Goal: Transaction & Acquisition: Purchase product/service

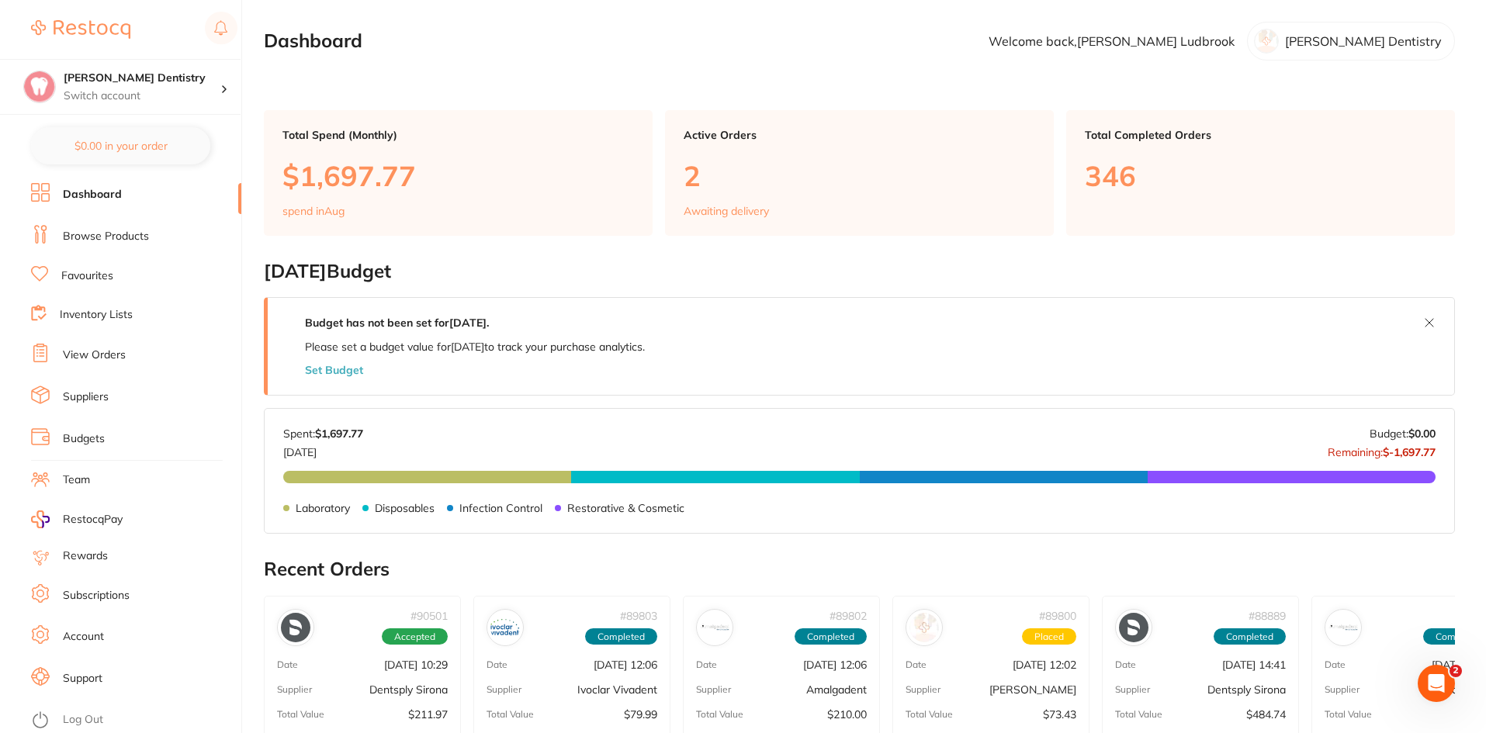
click at [108, 270] on link "Favourites" at bounding box center [87, 276] width 52 height 16
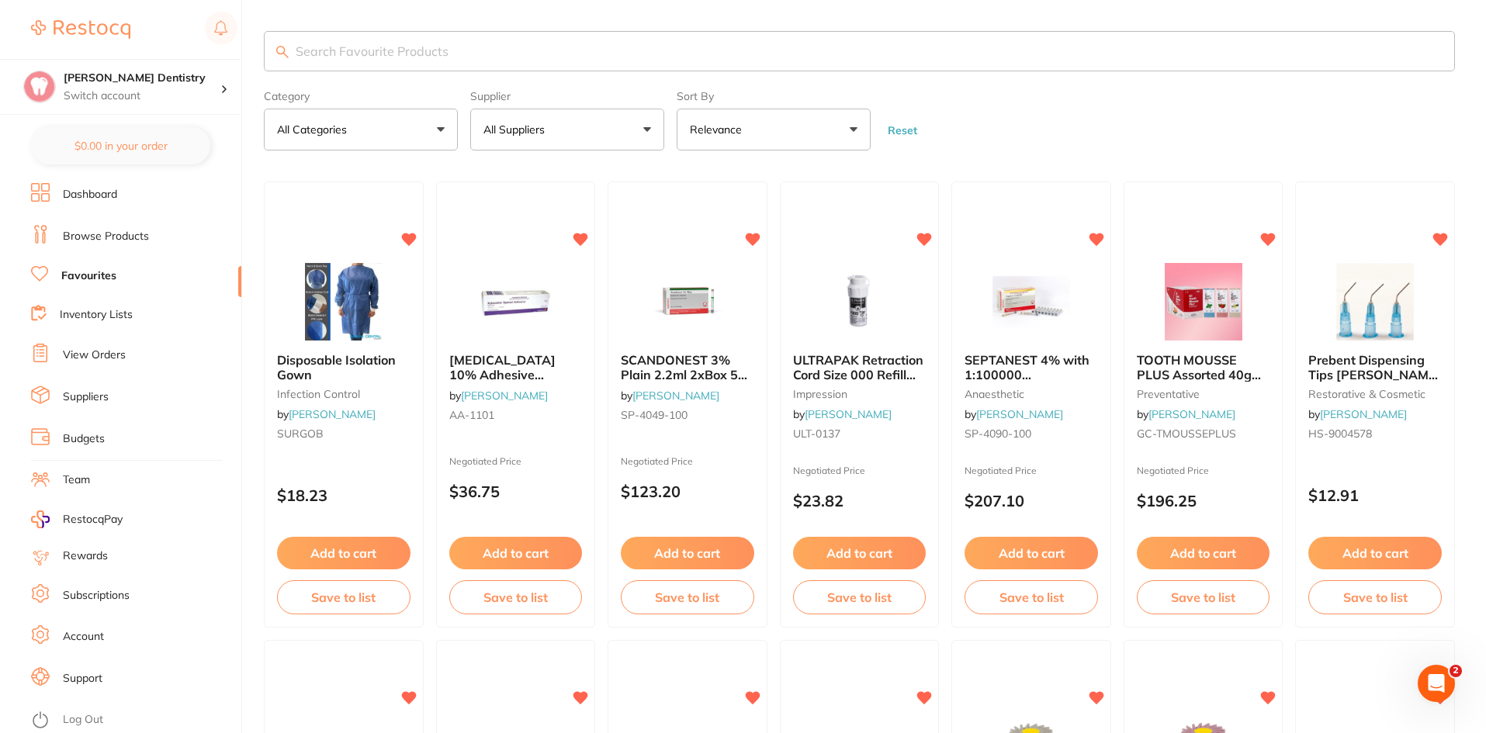
click at [347, 54] on input "search" at bounding box center [859, 51] width 1191 height 40
type input "mouthrinse"
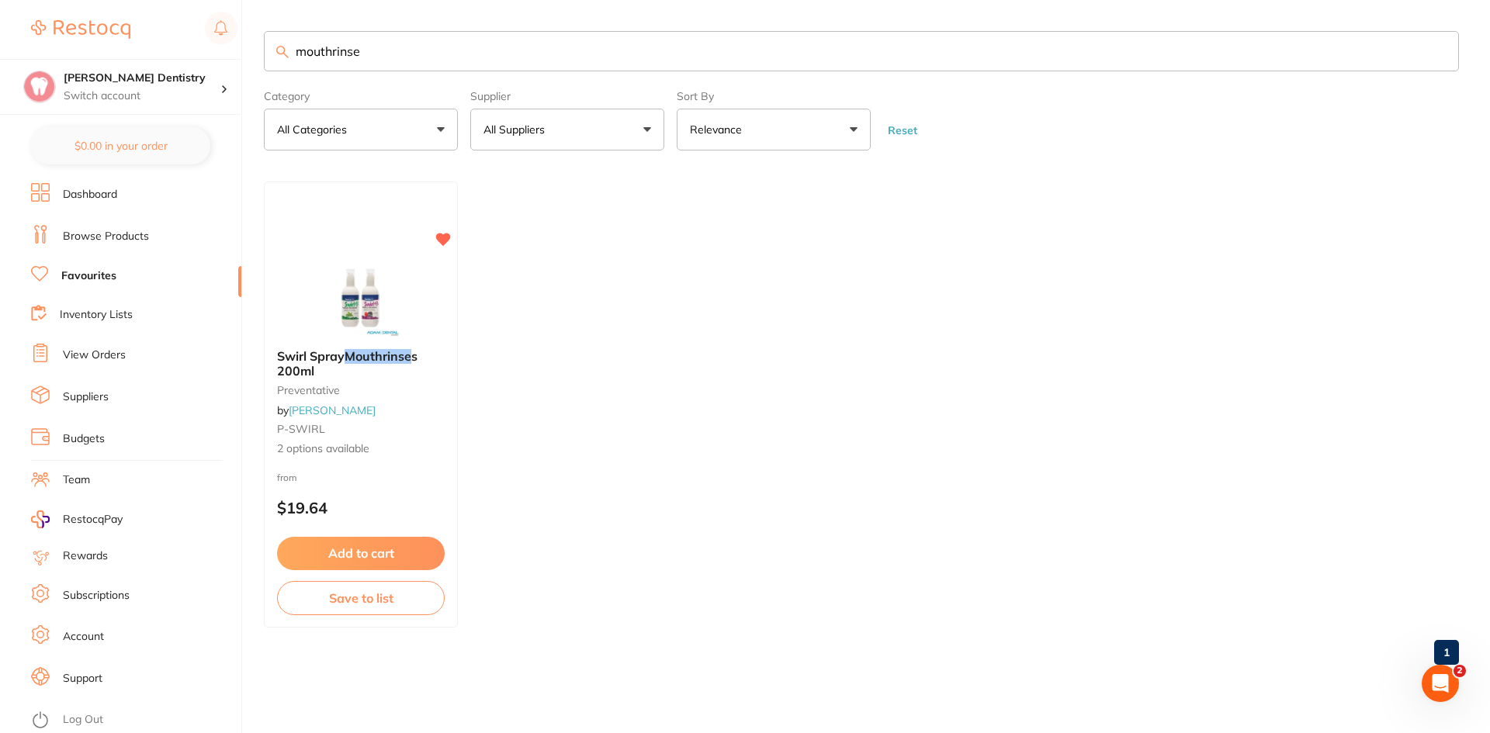
click at [367, 552] on button "Add to cart" at bounding box center [361, 553] width 168 height 33
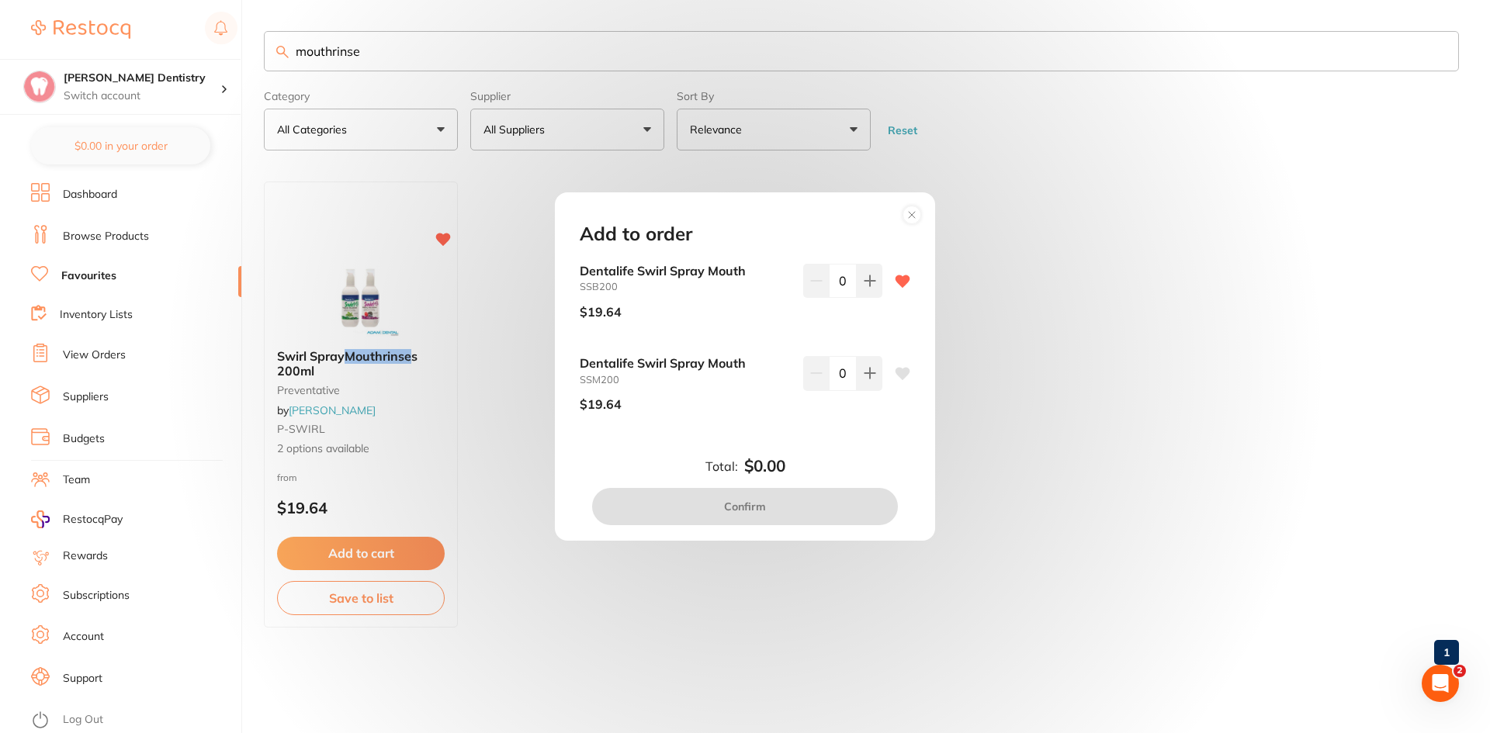
drag, startPoint x: 431, startPoint y: 36, endPoint x: 275, endPoint y: 52, distance: 157.6
click at [279, 51] on div "Add to order Dentalife Swirl Spray Mouth SSB200 $19.64 0 Dentalife Swirl Spray …" at bounding box center [745, 366] width 1490 height 733
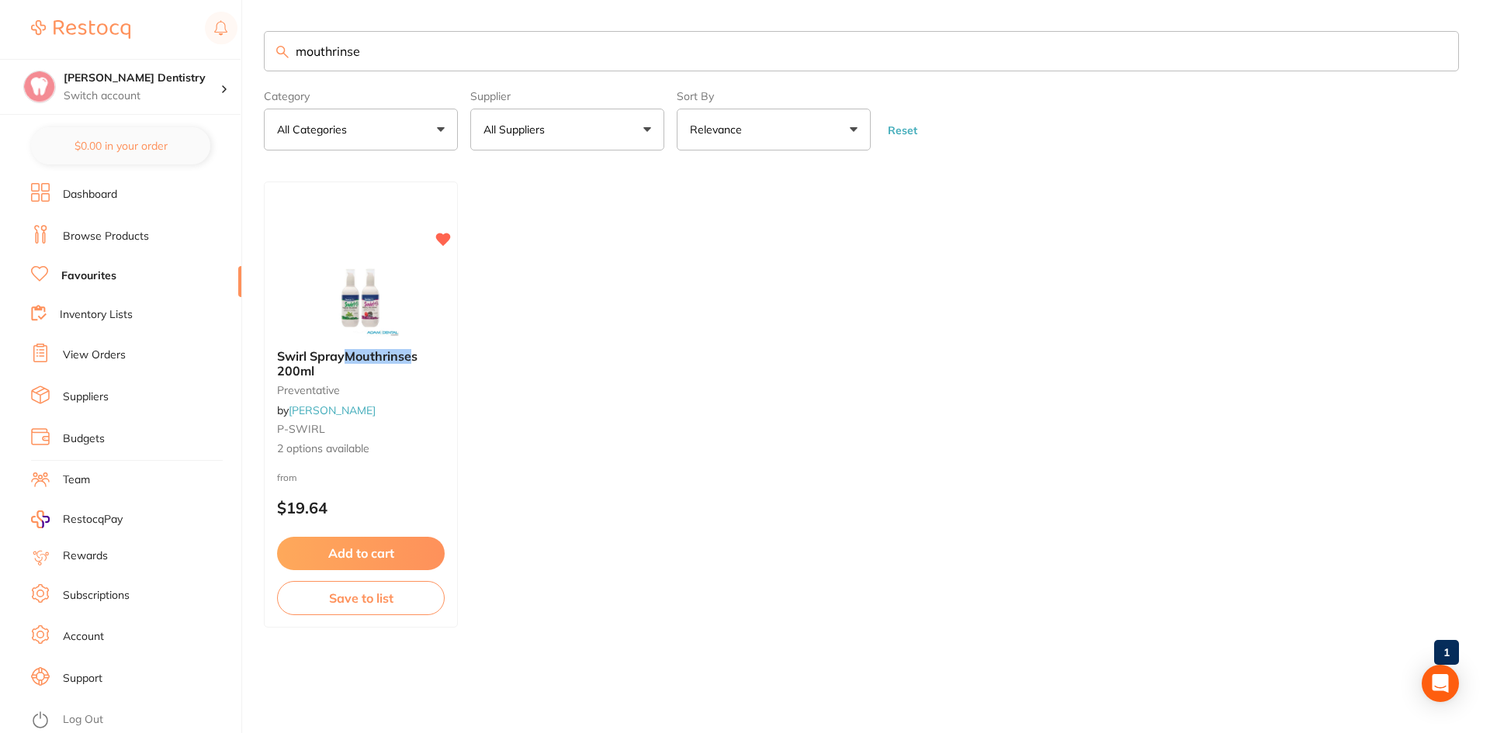
drag, startPoint x: 318, startPoint y: 50, endPoint x: 241, endPoint y: 54, distance: 77.7
click at [241, 54] on div "$211.97 [PERSON_NAME] Dentistry Switch account [PERSON_NAME] Dentistry $0.00 in…" at bounding box center [745, 366] width 1490 height 733
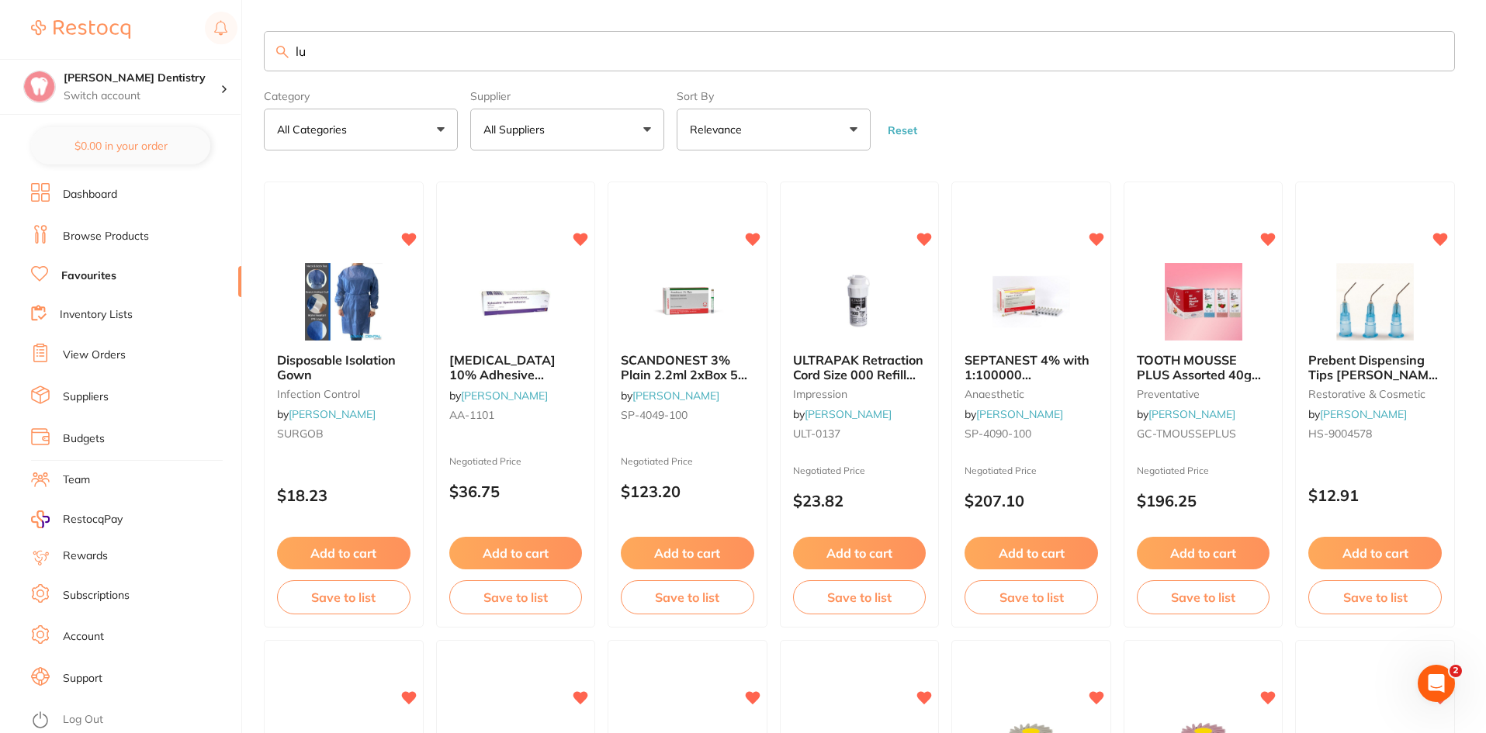
type input "l"
type input "blue phase"
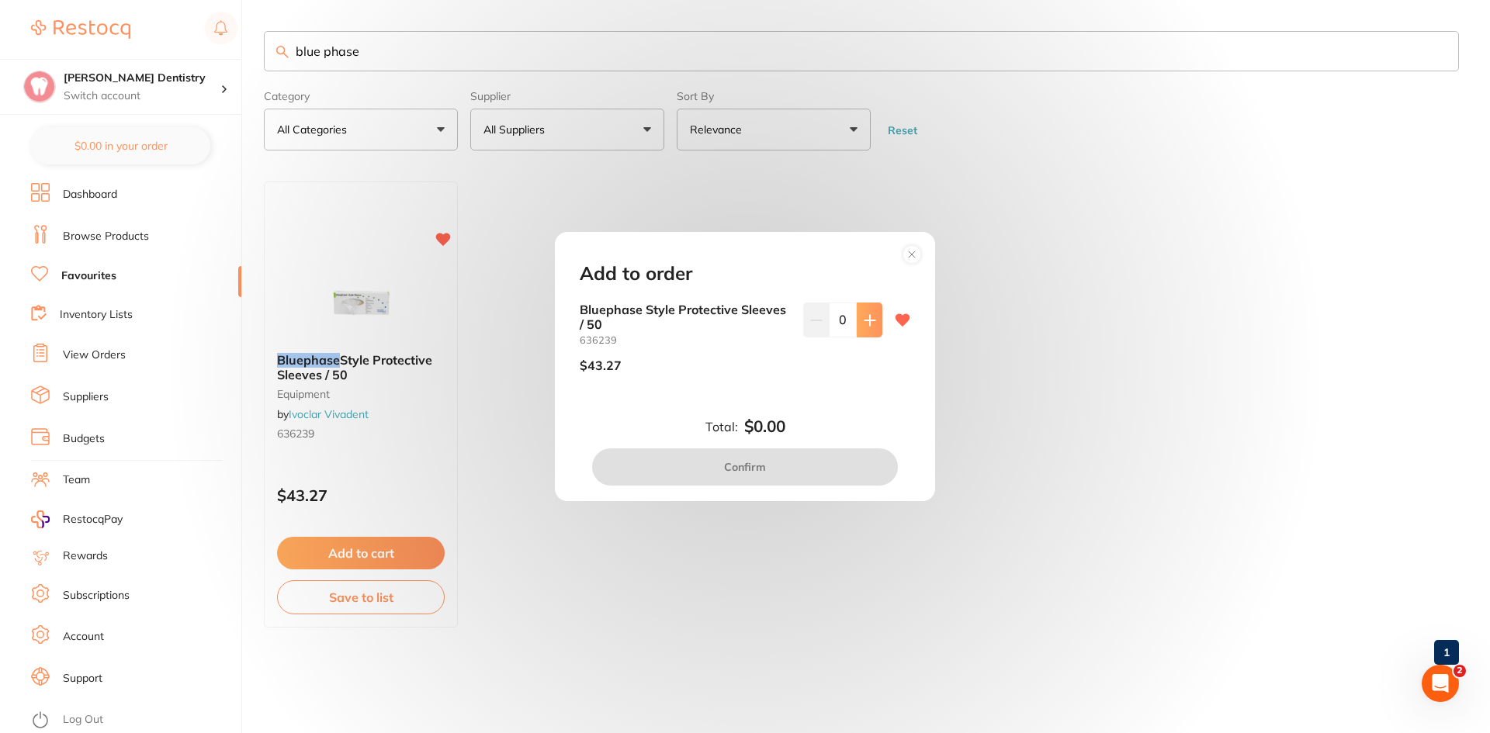
click at [869, 320] on icon at bounding box center [869, 320] width 10 height 10
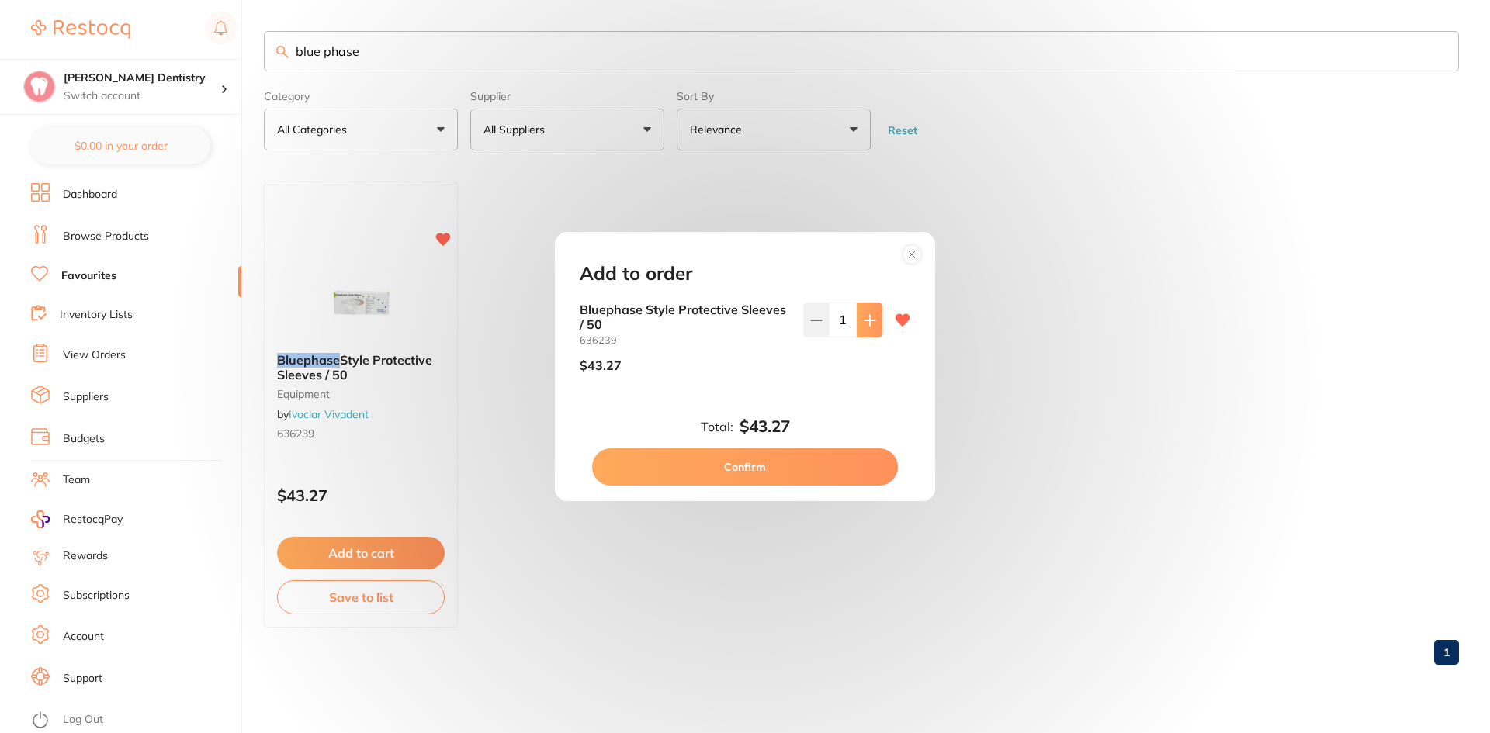
click at [869, 320] on icon at bounding box center [869, 320] width 10 height 10
click at [869, 319] on icon at bounding box center [870, 320] width 12 height 12
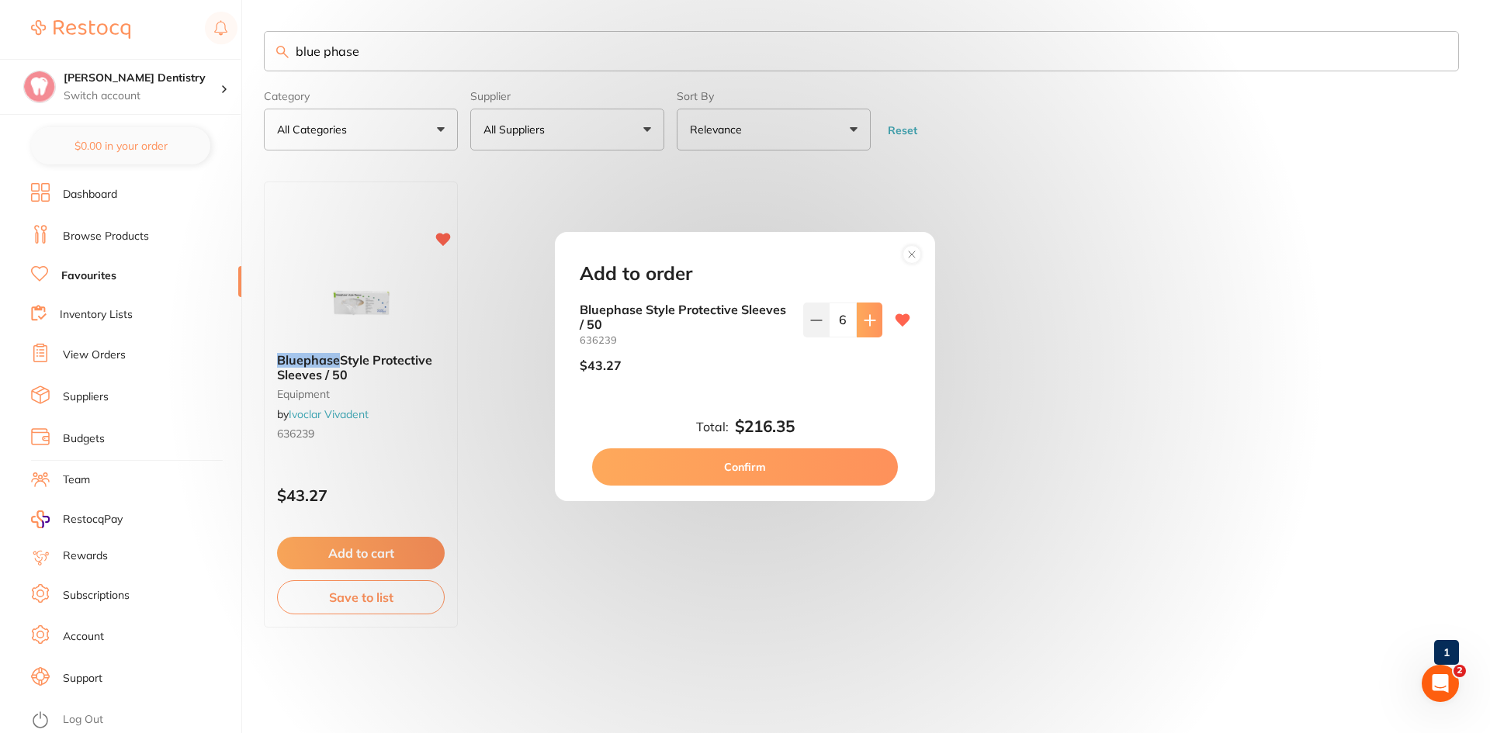
click at [869, 319] on icon at bounding box center [870, 320] width 12 height 12
click at [869, 320] on icon at bounding box center [869, 320] width 10 height 10
type input "10"
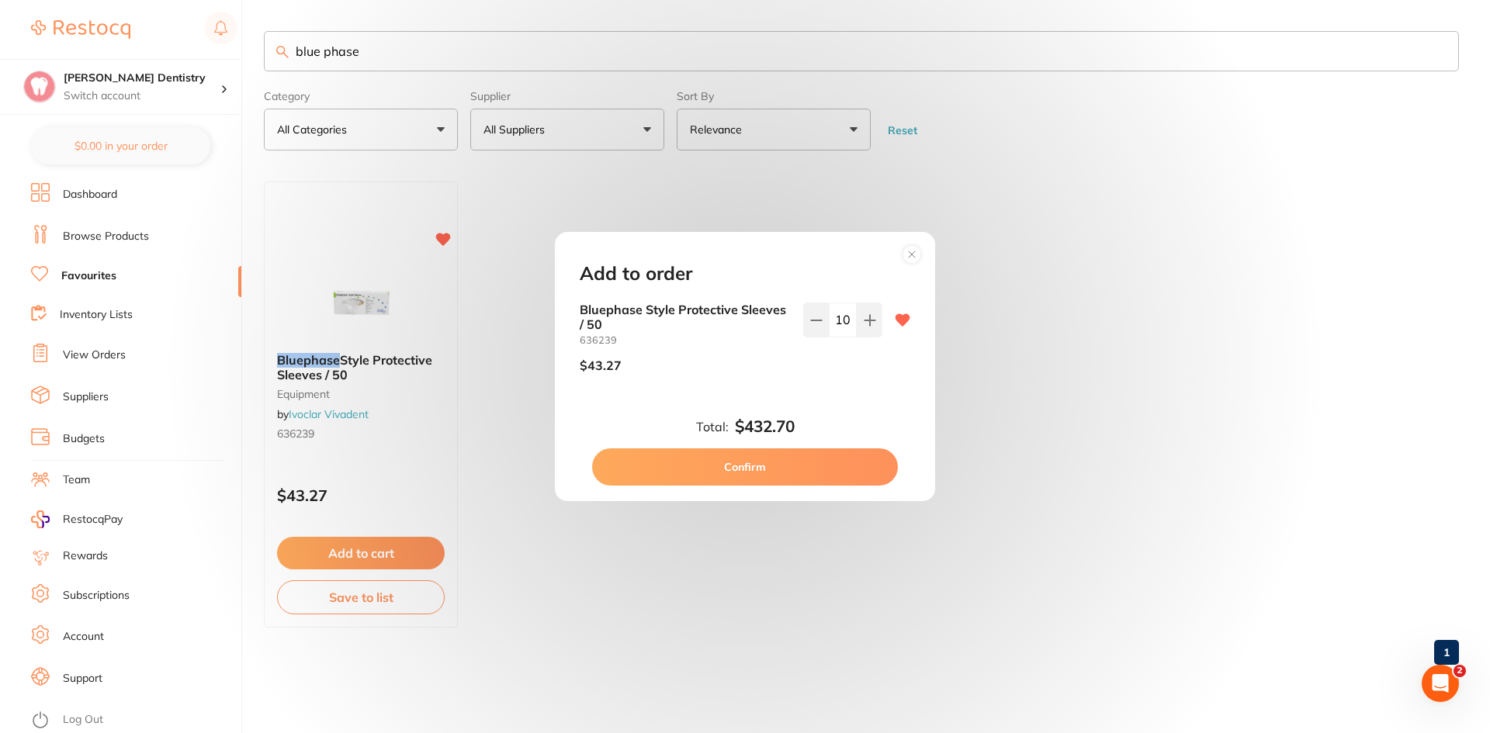
click at [781, 467] on button "Confirm" at bounding box center [745, 466] width 306 height 37
checkbox input "false"
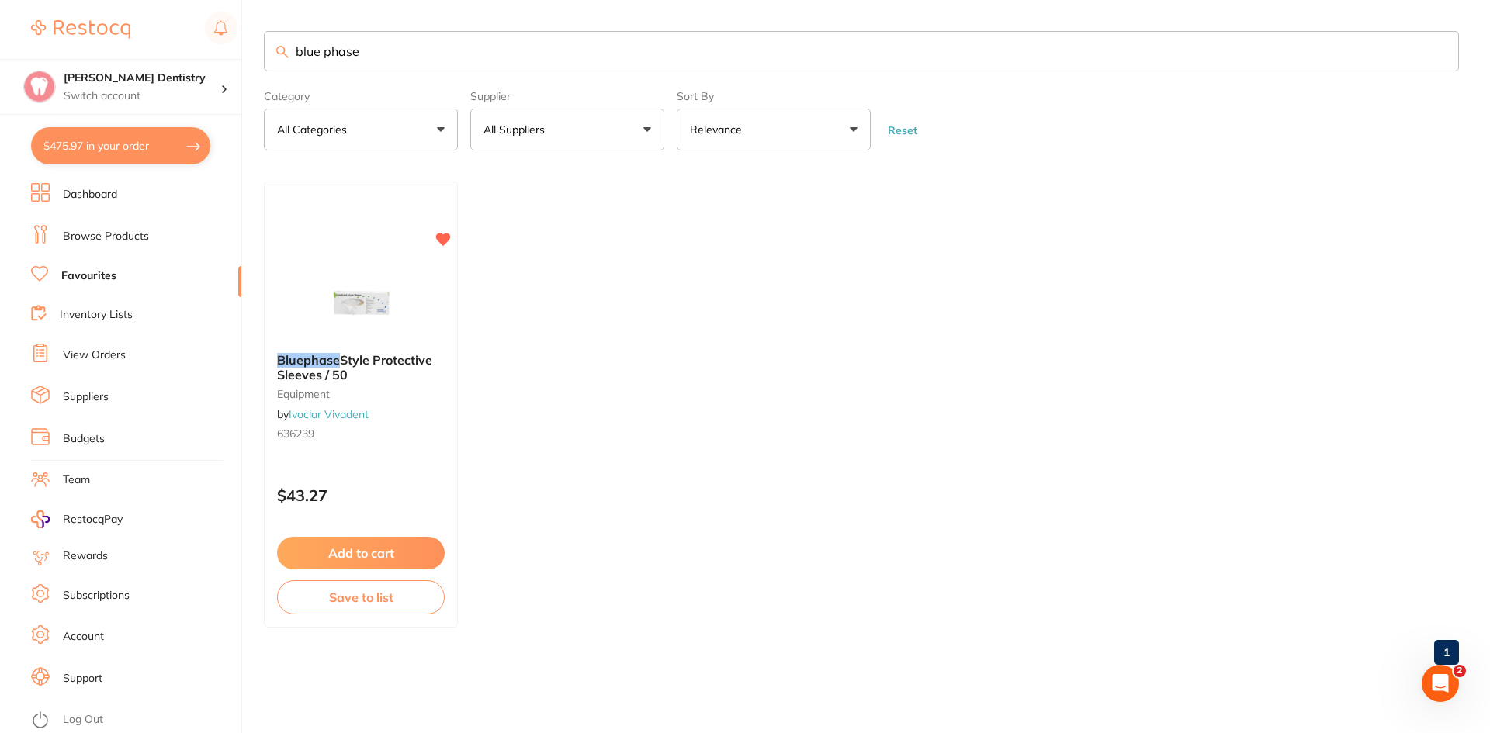
scroll to position [1, 0]
drag, startPoint x: 381, startPoint y: 50, endPoint x: 248, endPoint y: 84, distance: 136.8
click at [248, 84] on div "$475.97 [PERSON_NAME] Dentistry Switch account [PERSON_NAME] Dentistry $475.97 …" at bounding box center [745, 366] width 1490 height 733
type input "ultra dent opalescence endo"
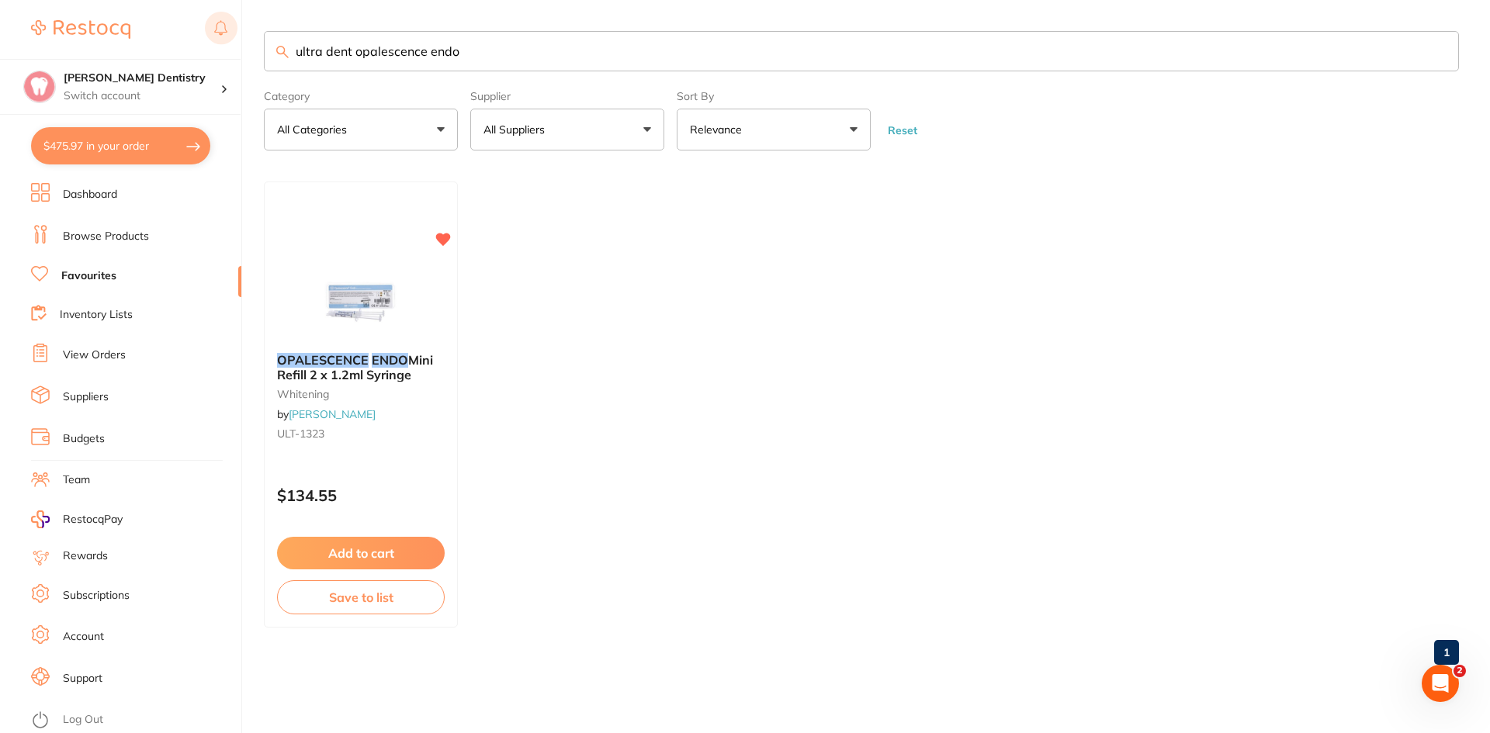
drag, startPoint x: 470, startPoint y: 57, endPoint x: 206, endPoint y: 44, distance: 264.9
click at [206, 44] on div "$475.97 [PERSON_NAME] Dentistry Switch account [PERSON_NAME] Dentistry $475.97 …" at bounding box center [745, 366] width 1490 height 733
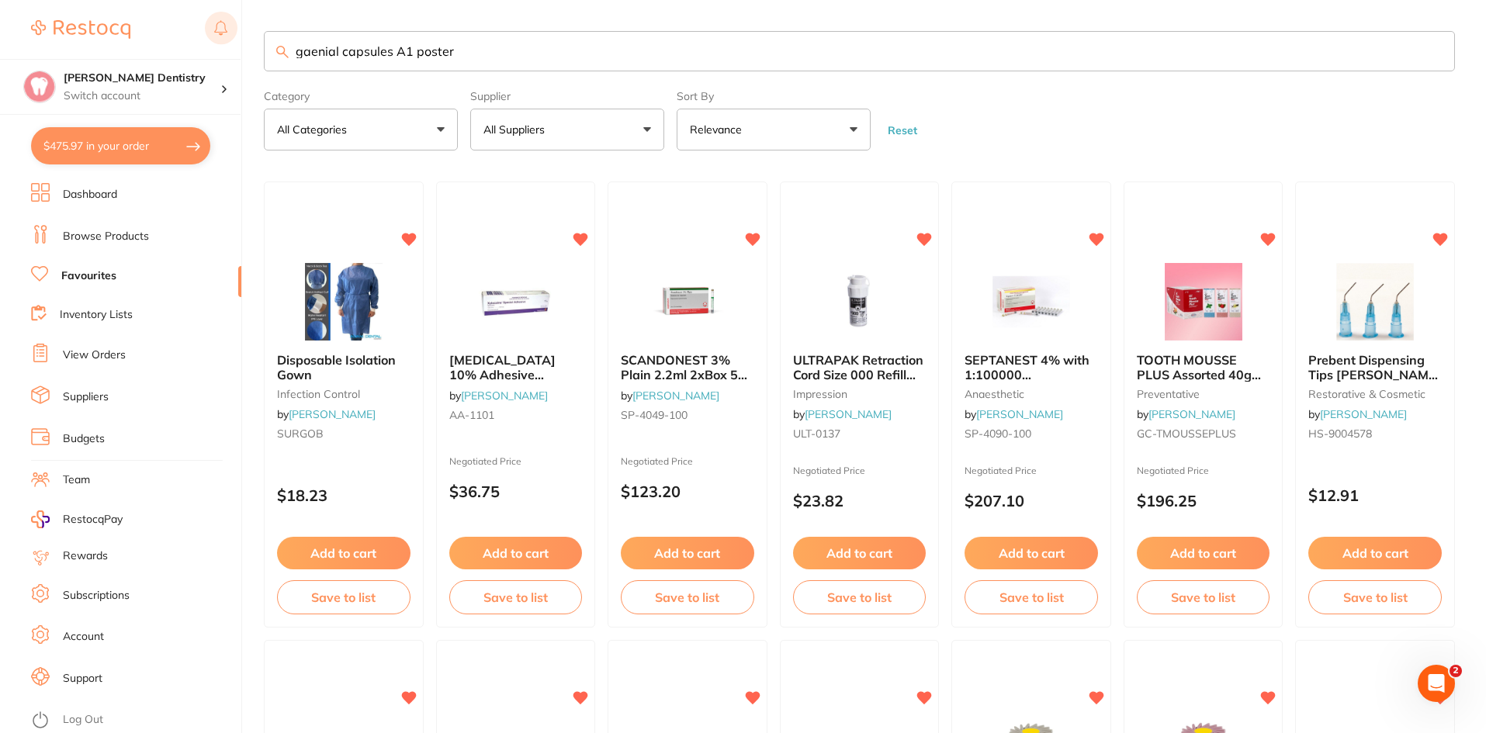
type input "gaenial capsules A1 poster"
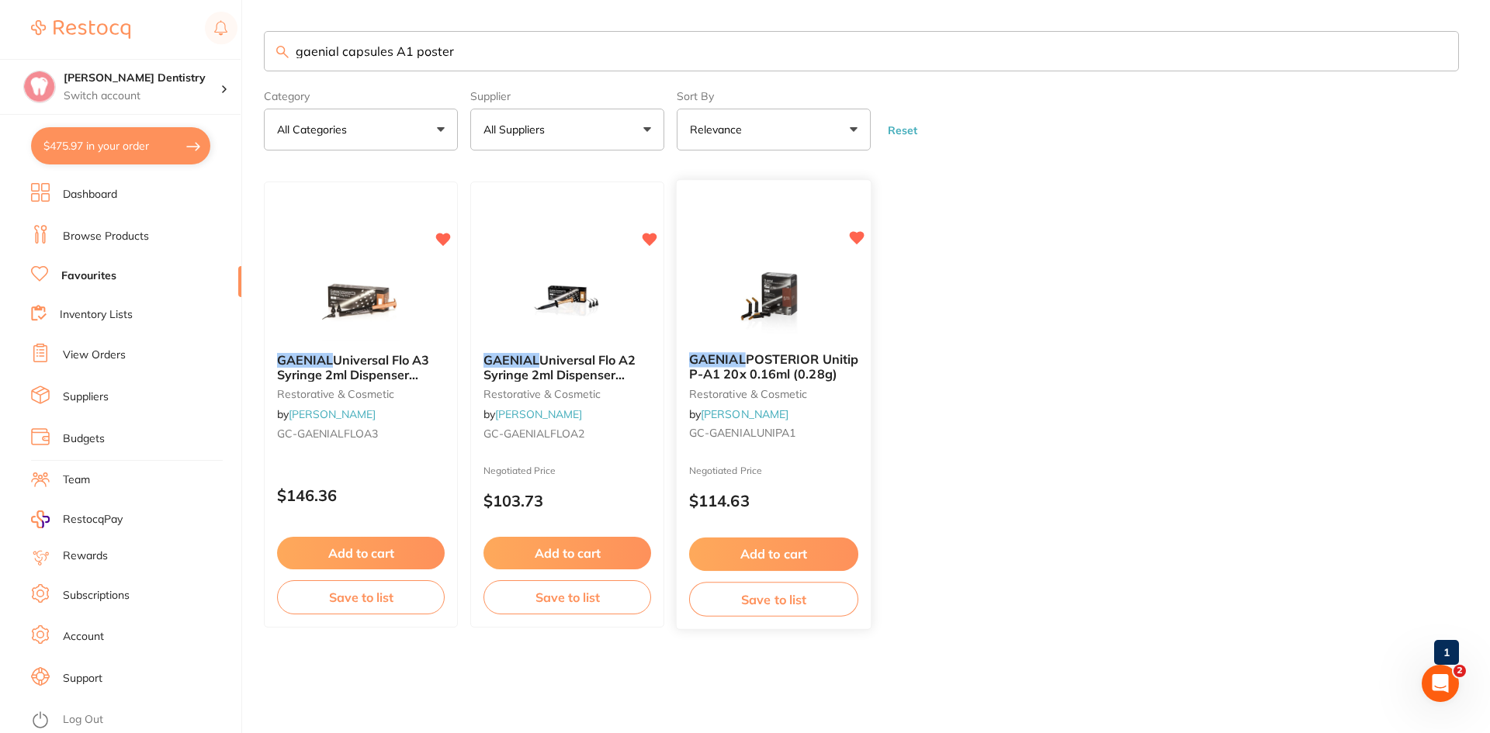
click at [798, 432] on small "GC-GAENIALUNIPA1" at bounding box center [773, 434] width 169 height 12
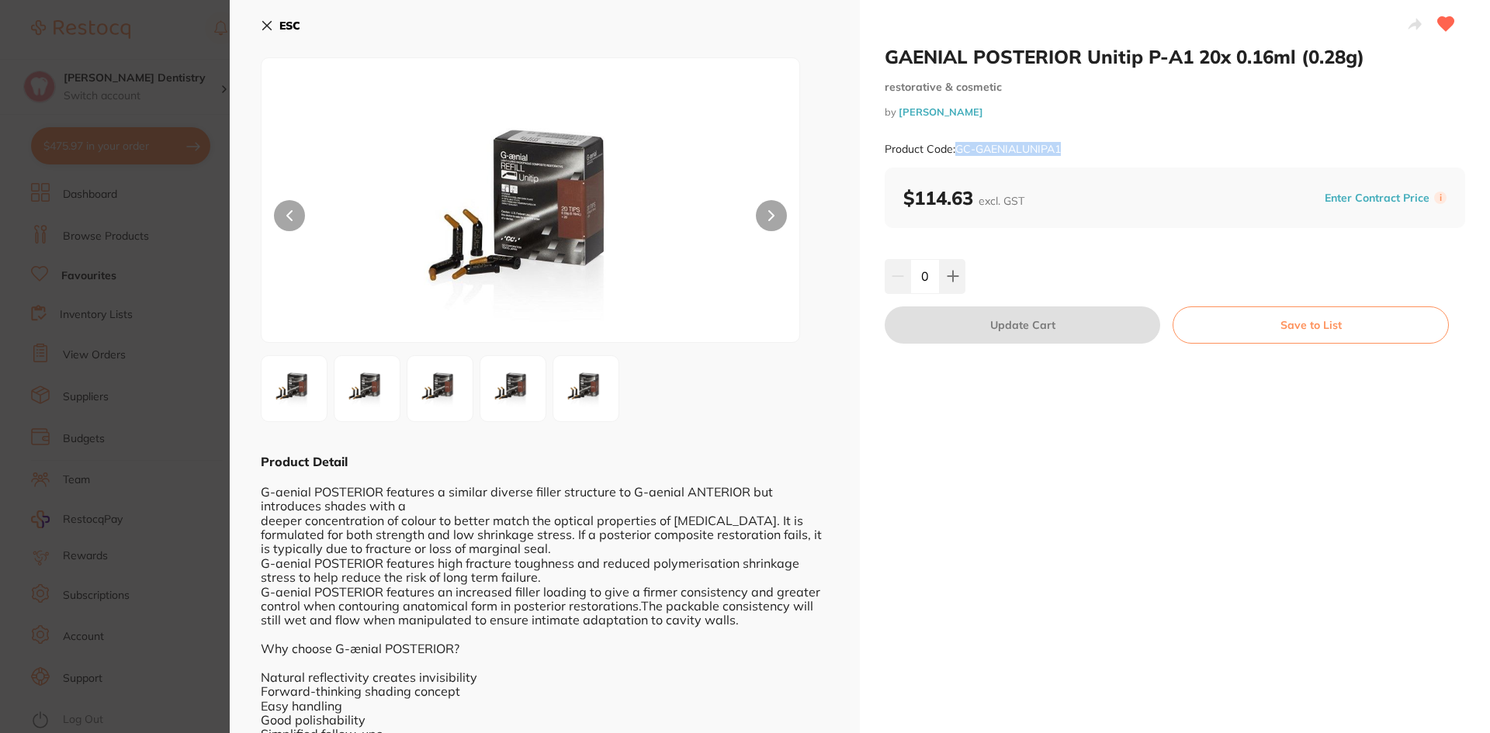
drag, startPoint x: 1065, startPoint y: 144, endPoint x: 959, endPoint y: 152, distance: 105.8
click at [956, 152] on div "Product Code: GC-GAENIALUNIPA1" at bounding box center [1175, 149] width 580 height 38
copy small "GC-GAENIALUNIPA1"
click at [139, 153] on section "GAENIAL POSTERIOR Unitip P-A1 20x 0.16ml (0.28g) restorative & cosmetic by [PER…" at bounding box center [745, 366] width 1490 height 733
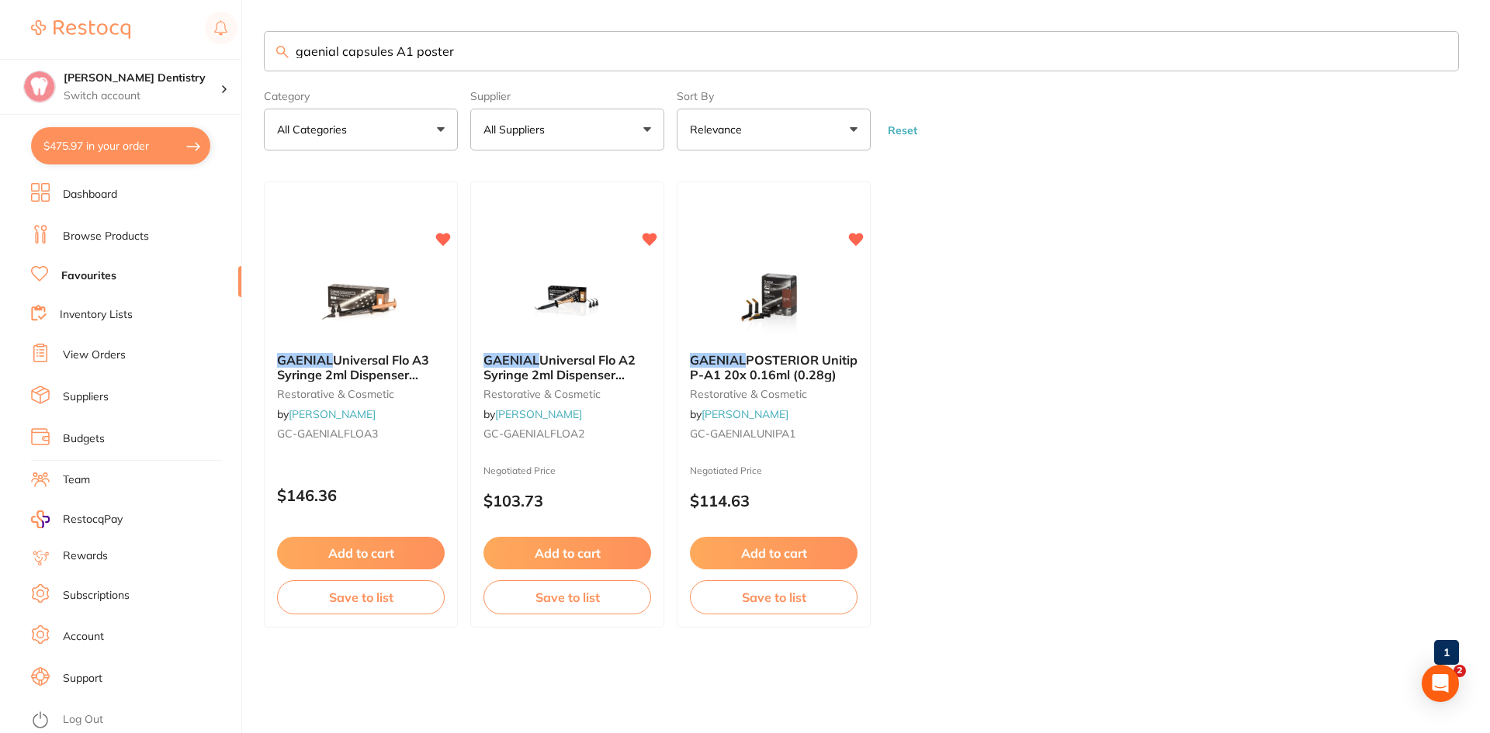
click at [644, 130] on button "All Suppliers" at bounding box center [567, 130] width 194 height 42
drag, startPoint x: 437, startPoint y: 50, endPoint x: 116, endPoint y: 36, distance: 321.5
click at [116, 36] on div "$475.97 [PERSON_NAME] Dentistry Switch account [PERSON_NAME] Dentistry $475.97 …" at bounding box center [745, 366] width 1490 height 733
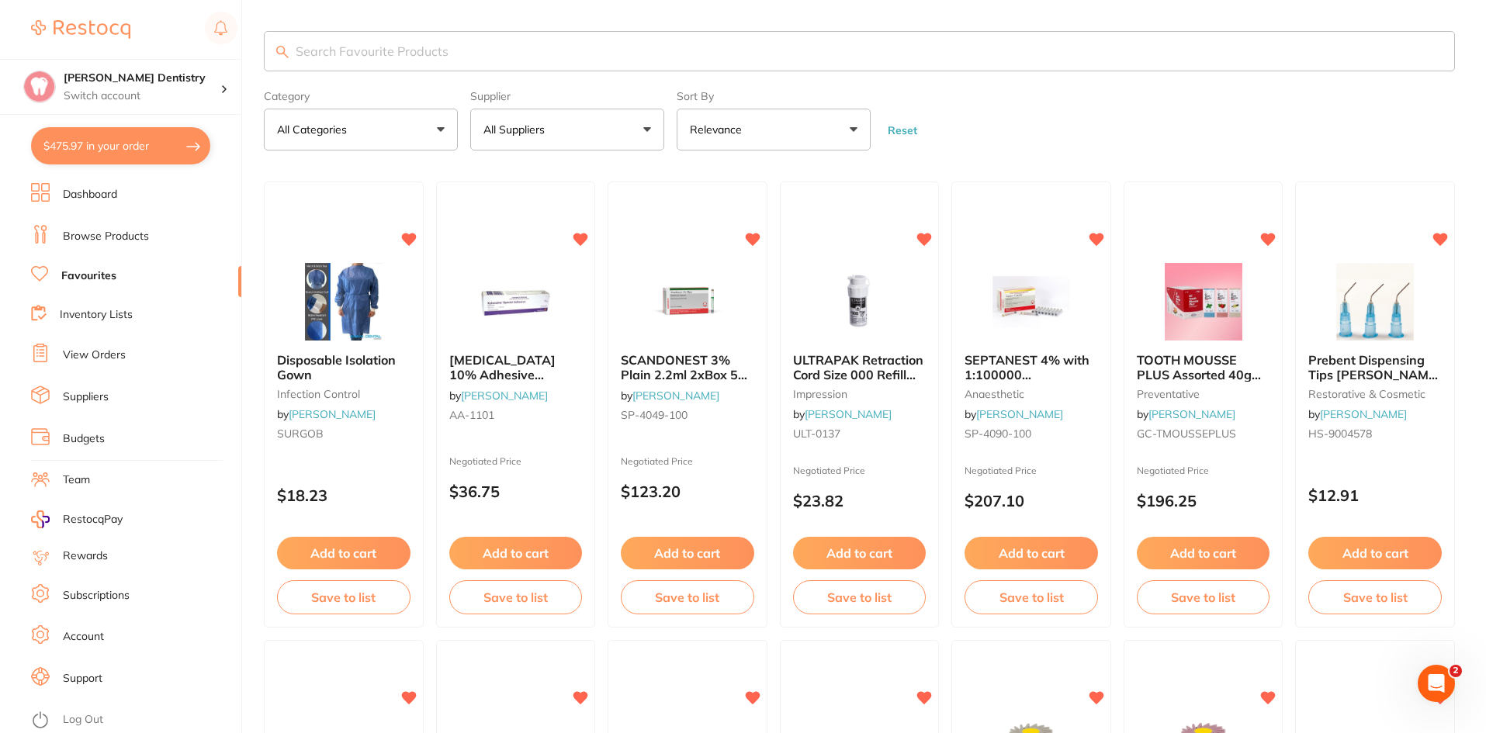
click at [647, 130] on button "All Suppliers" at bounding box center [567, 130] width 194 height 42
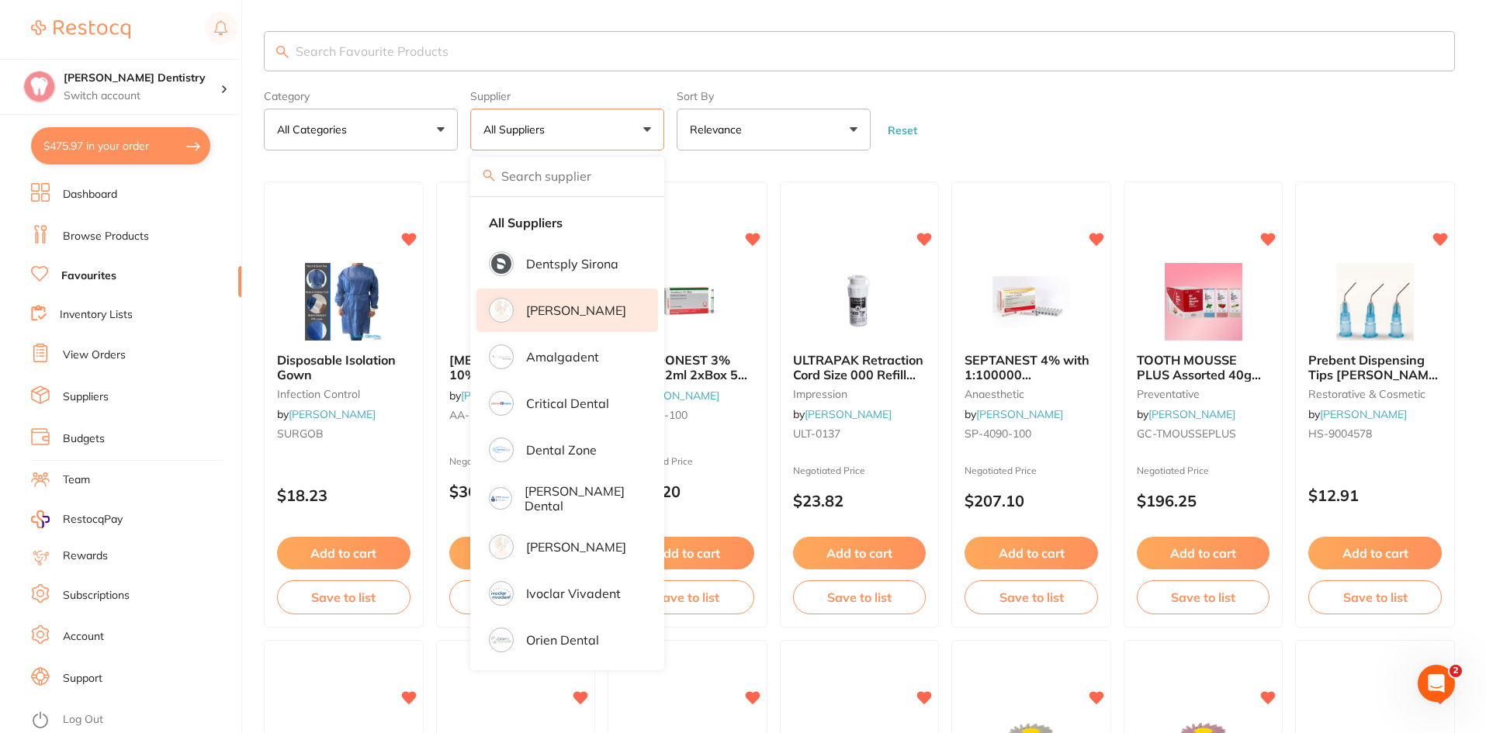
click at [559, 310] on p "[PERSON_NAME]" at bounding box center [576, 310] width 100 height 14
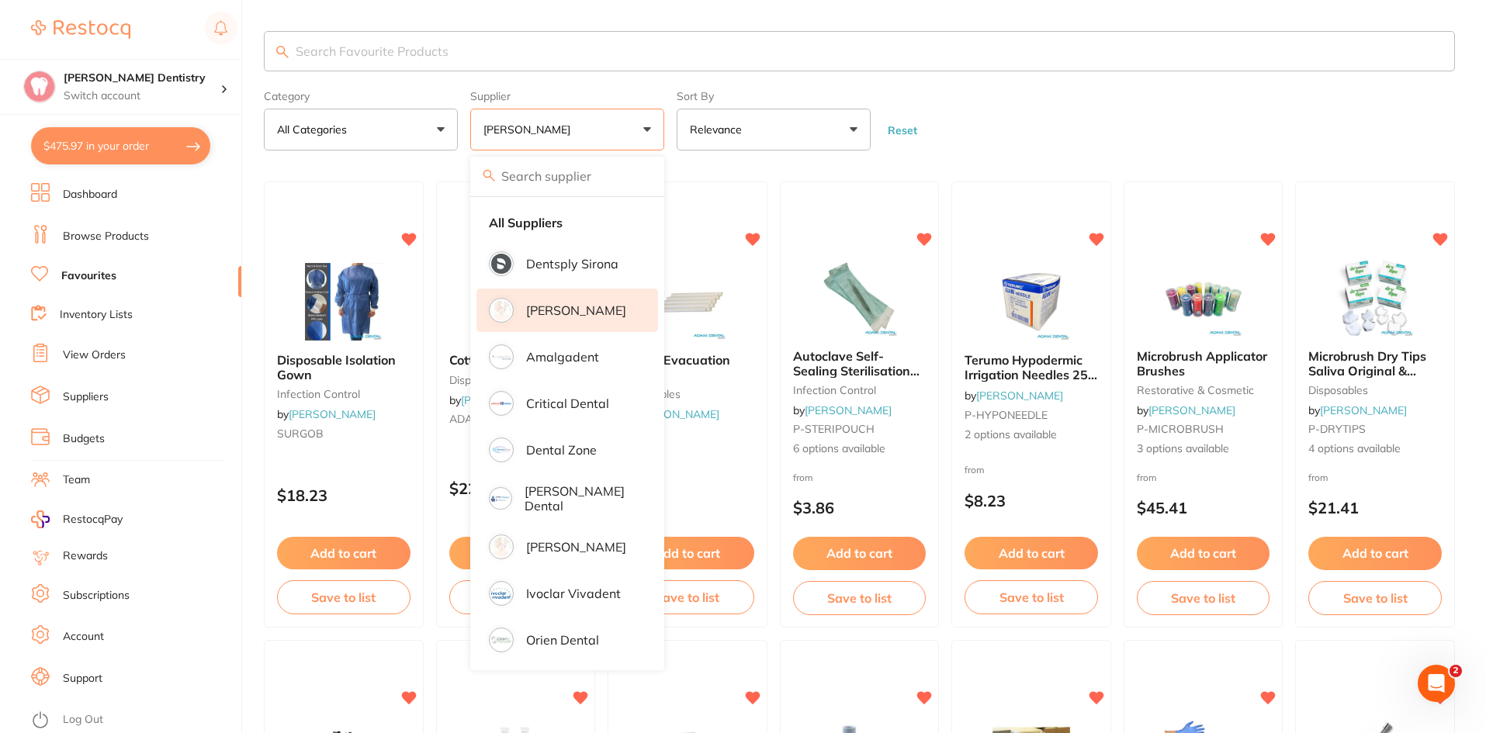
click at [533, 311] on p "[PERSON_NAME]" at bounding box center [576, 310] width 100 height 14
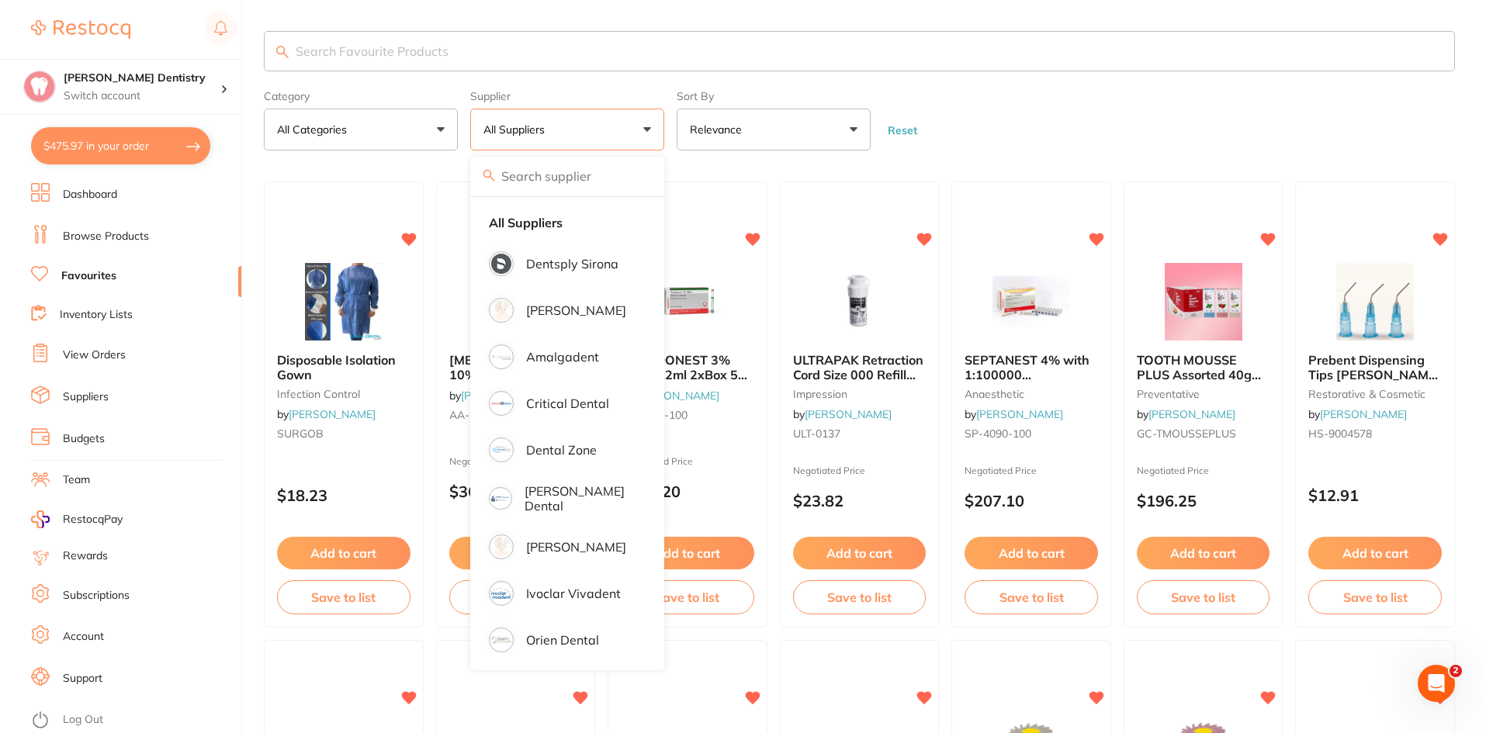
click at [976, 115] on form "Category All Categories All Categories anaesthetic burs crown & bridge disposab…" at bounding box center [859, 117] width 1191 height 67
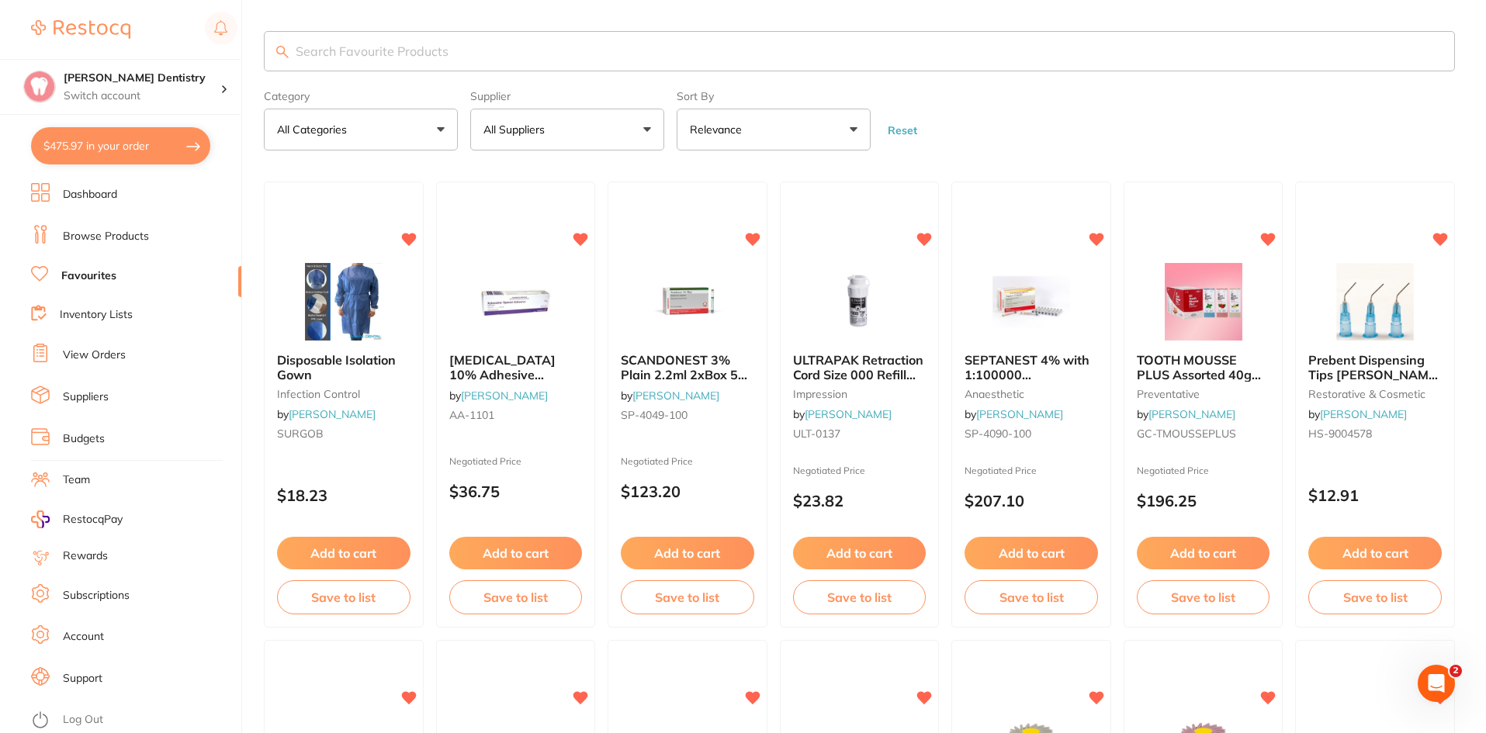
click at [644, 128] on button "All Suppliers" at bounding box center [567, 130] width 194 height 42
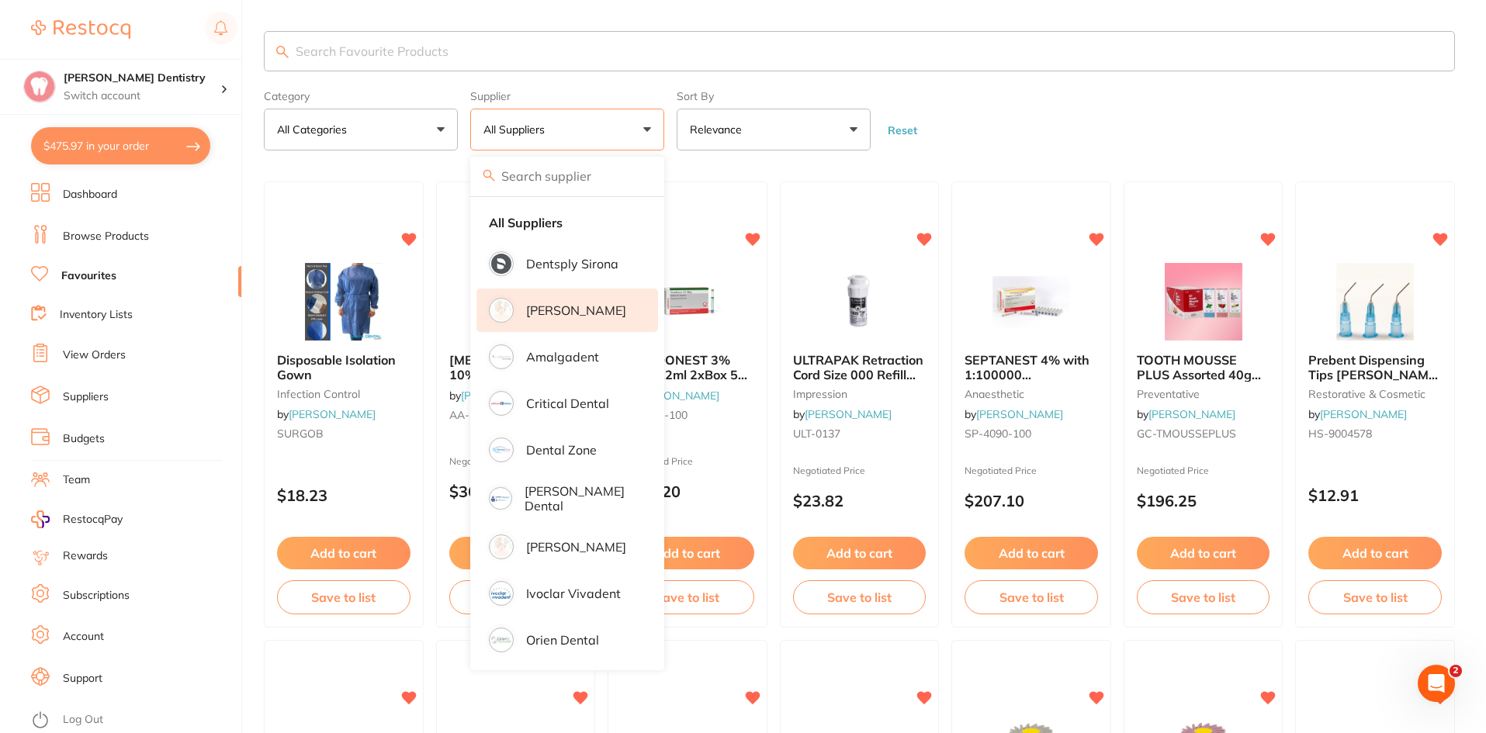
click at [560, 306] on p "[PERSON_NAME]" at bounding box center [576, 310] width 100 height 14
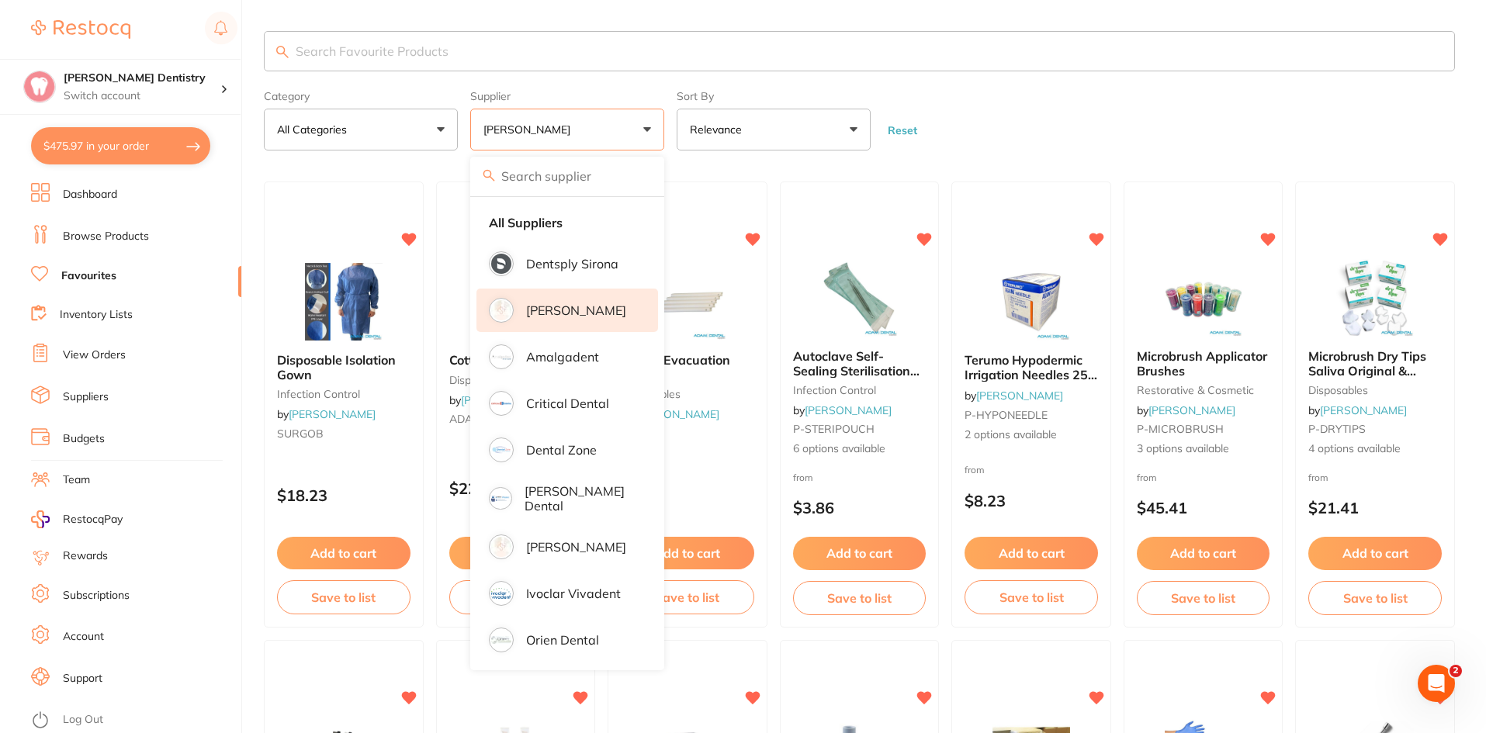
click at [1108, 110] on form "Category All Categories All Categories burs disposables endodontics infection c…" at bounding box center [859, 117] width 1191 height 67
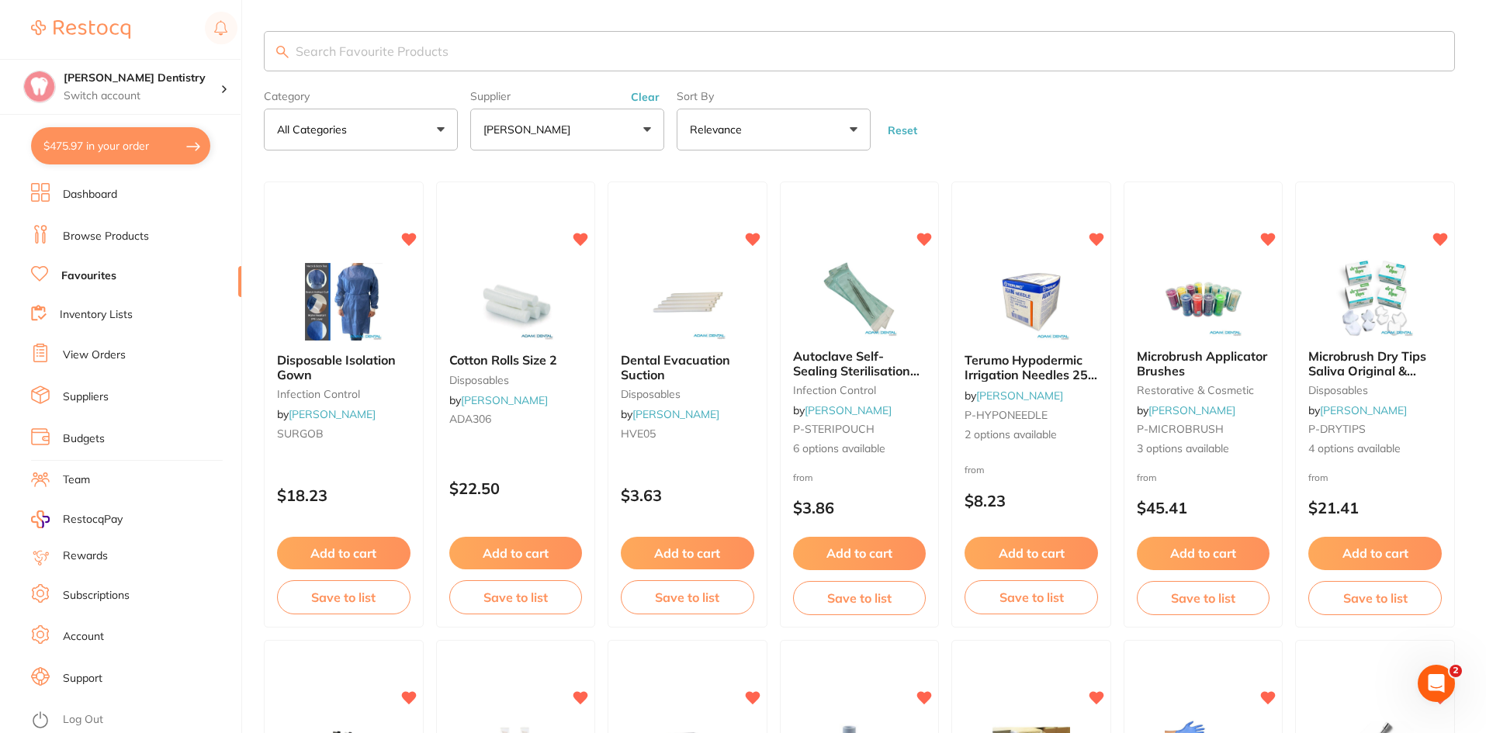
click at [171, 142] on button "$475.97 in your order" at bounding box center [120, 145] width 179 height 37
checkbox input "true"
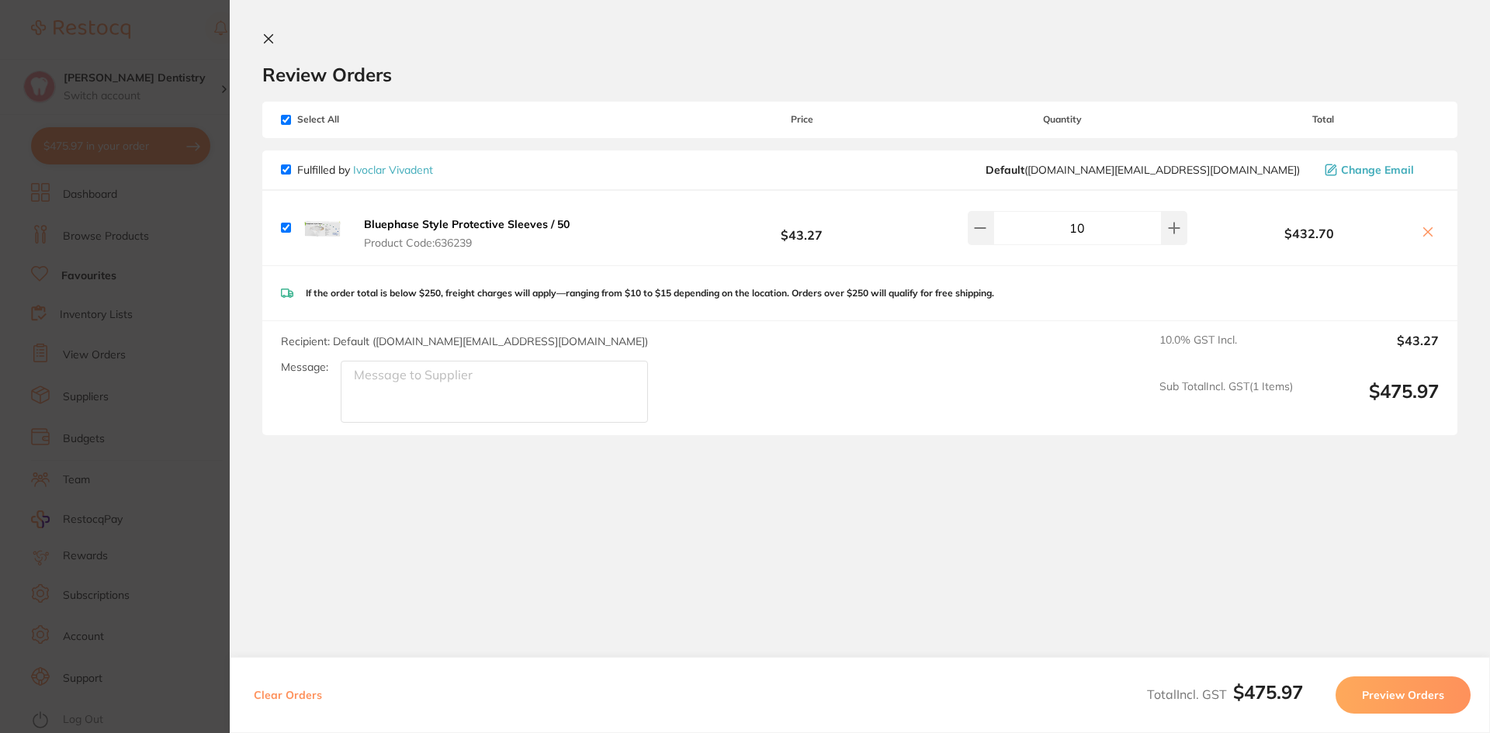
click at [1389, 705] on button "Preview Orders" at bounding box center [1402, 695] width 135 height 37
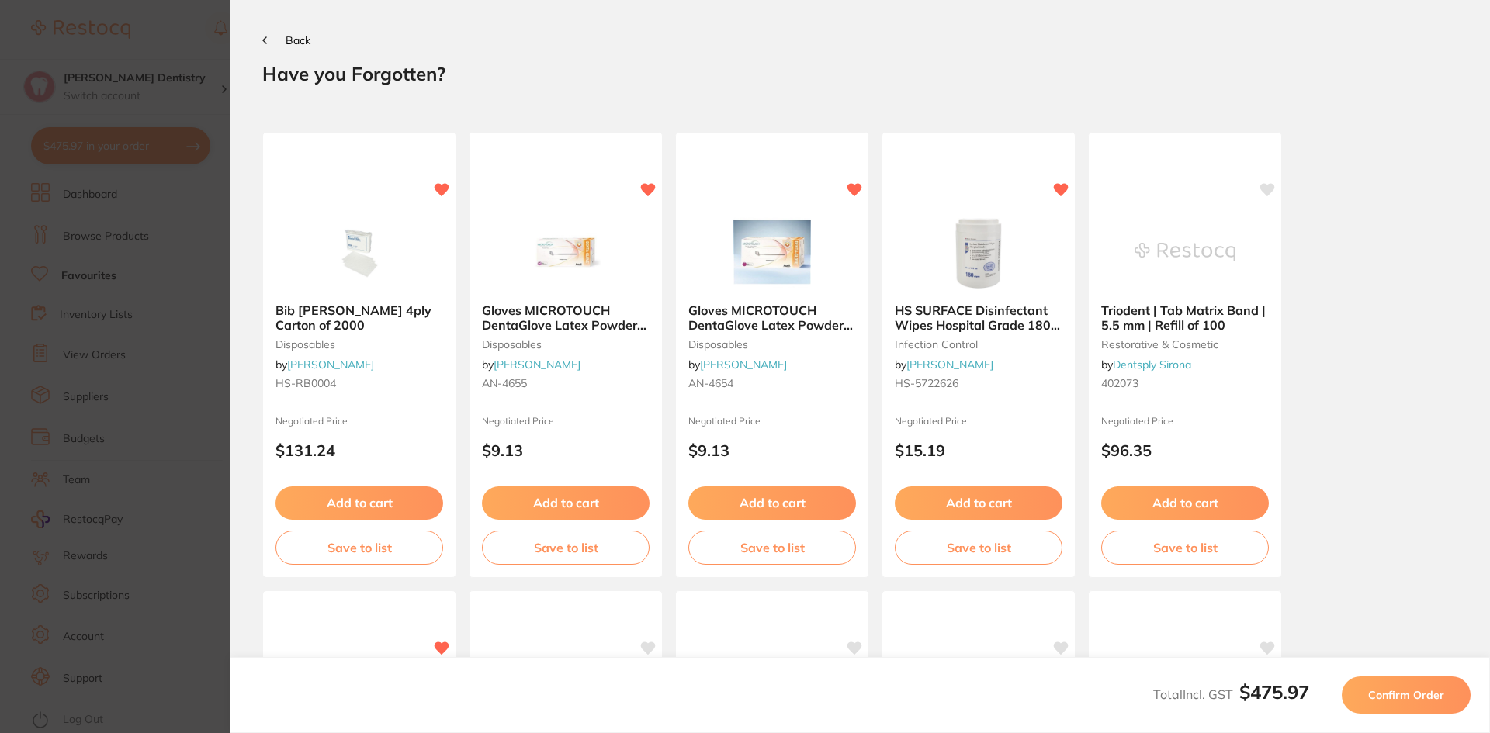
click at [1401, 698] on span "Confirm Order" at bounding box center [1406, 695] width 76 height 14
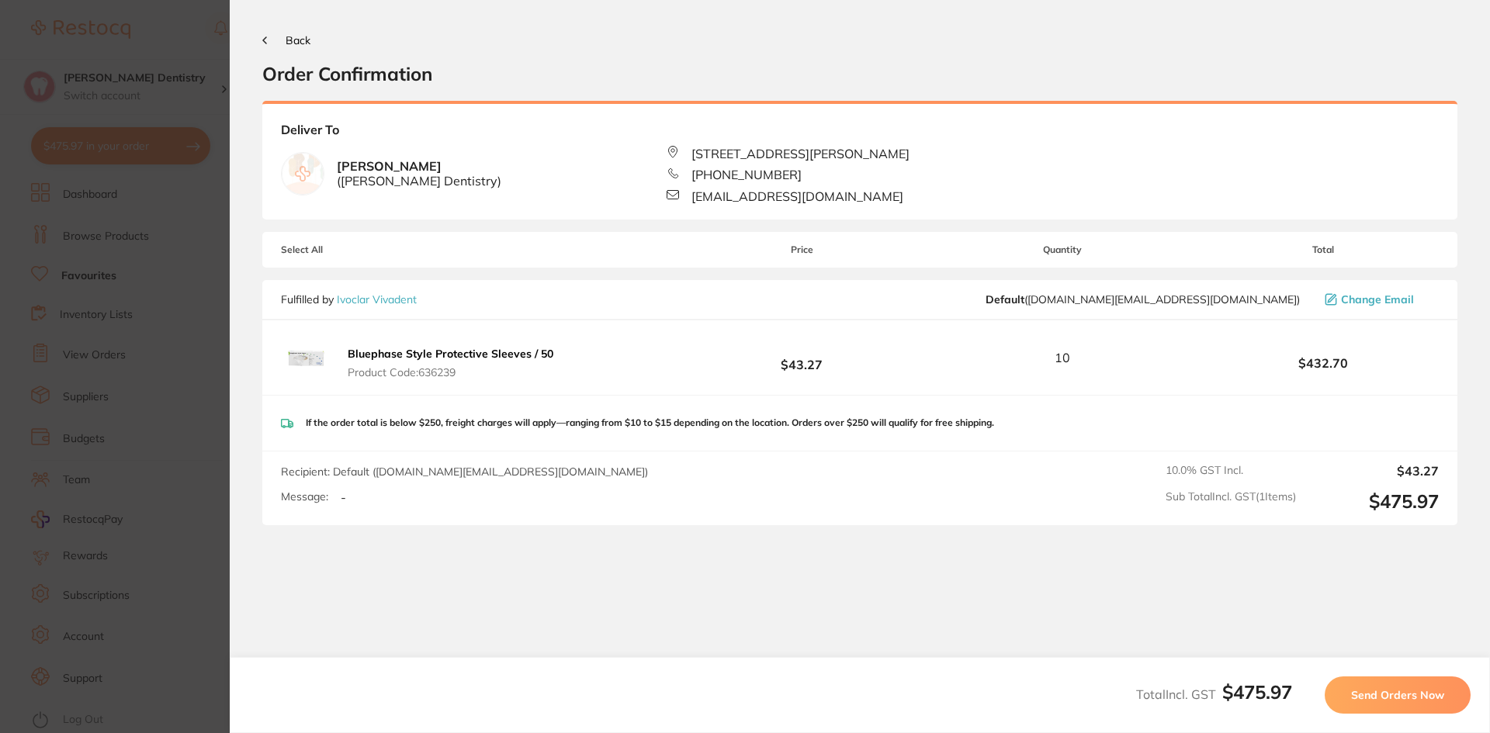
click at [1377, 697] on span "Send Orders Now" at bounding box center [1397, 695] width 93 height 14
